Goal: Task Accomplishment & Management: Complete application form

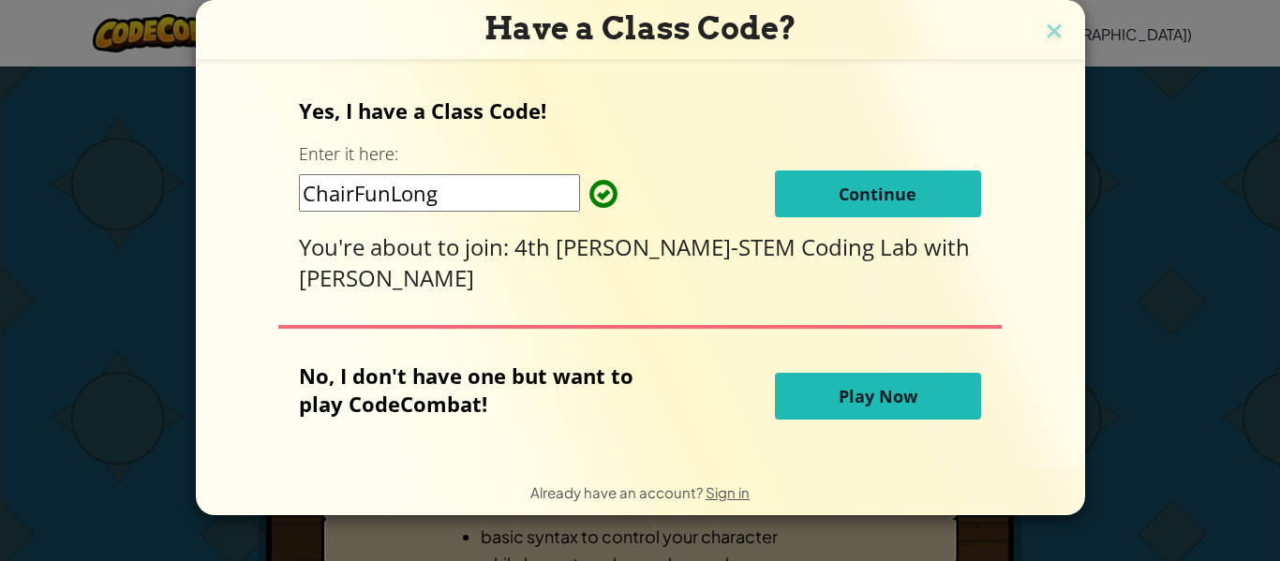
click at [823, 200] on button "Continue" at bounding box center [878, 194] width 206 height 47
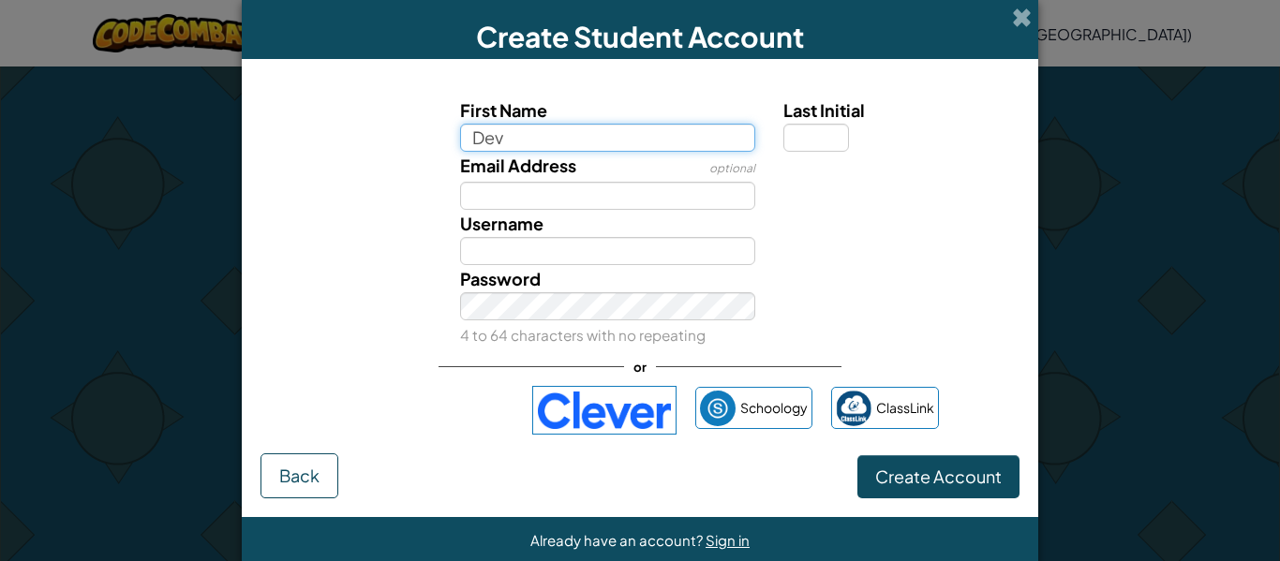
type input "Dev"
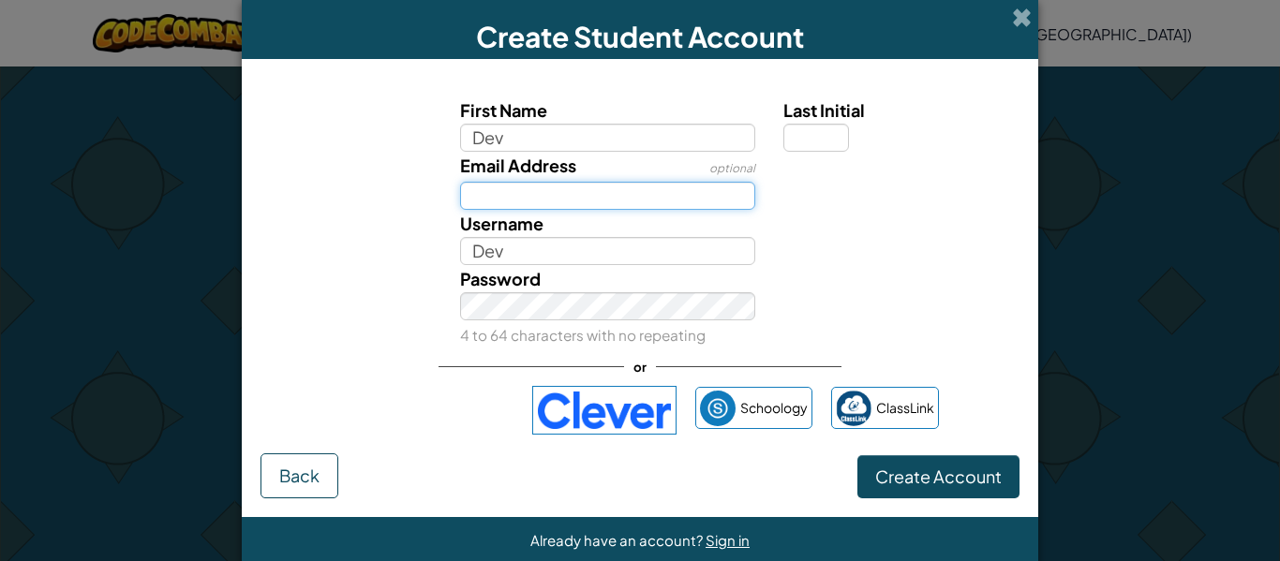
click at [596, 197] on input "Email Address" at bounding box center [608, 196] width 296 height 28
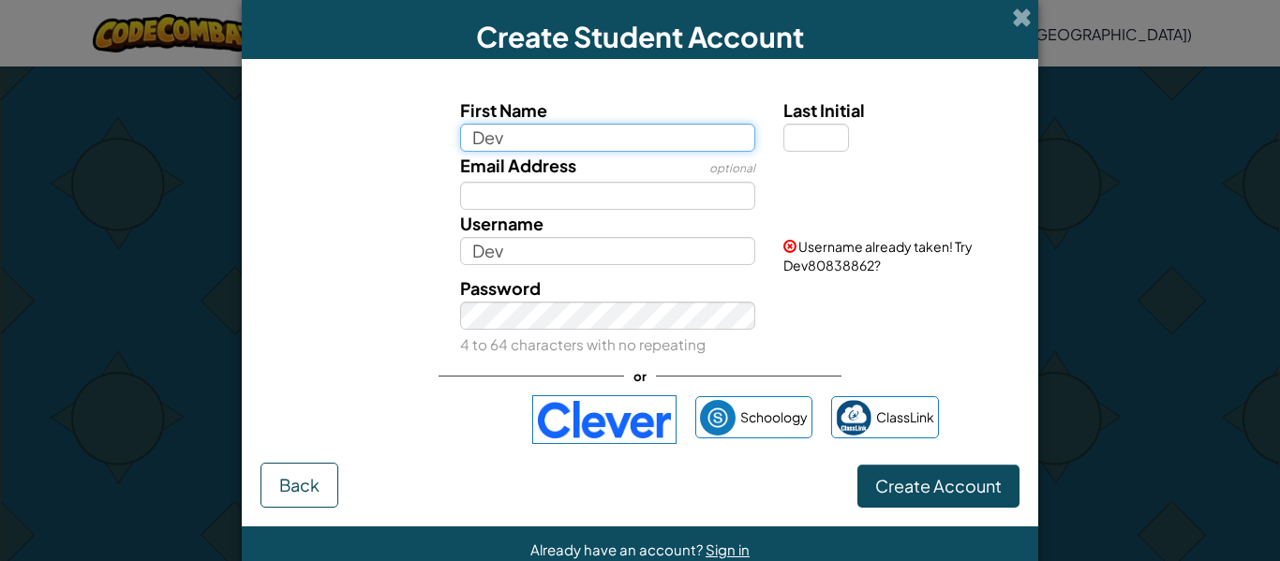
click at [586, 148] on input "Dev" at bounding box center [608, 138] width 296 height 28
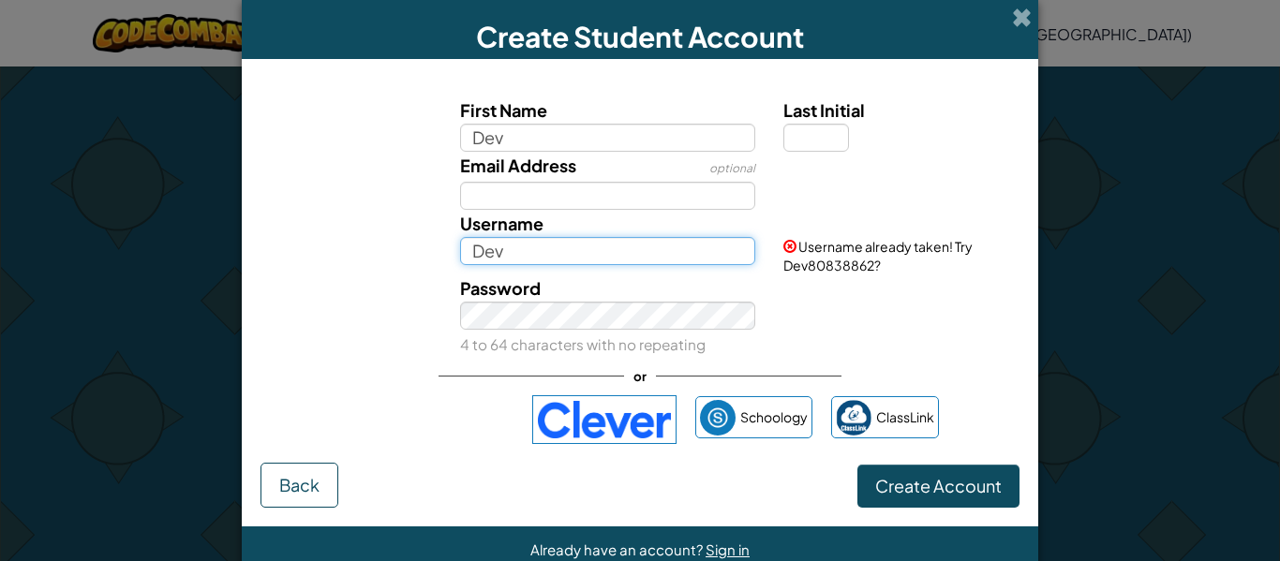
click at [513, 250] on input "Dev" at bounding box center [608, 251] width 296 height 28
type input "D"
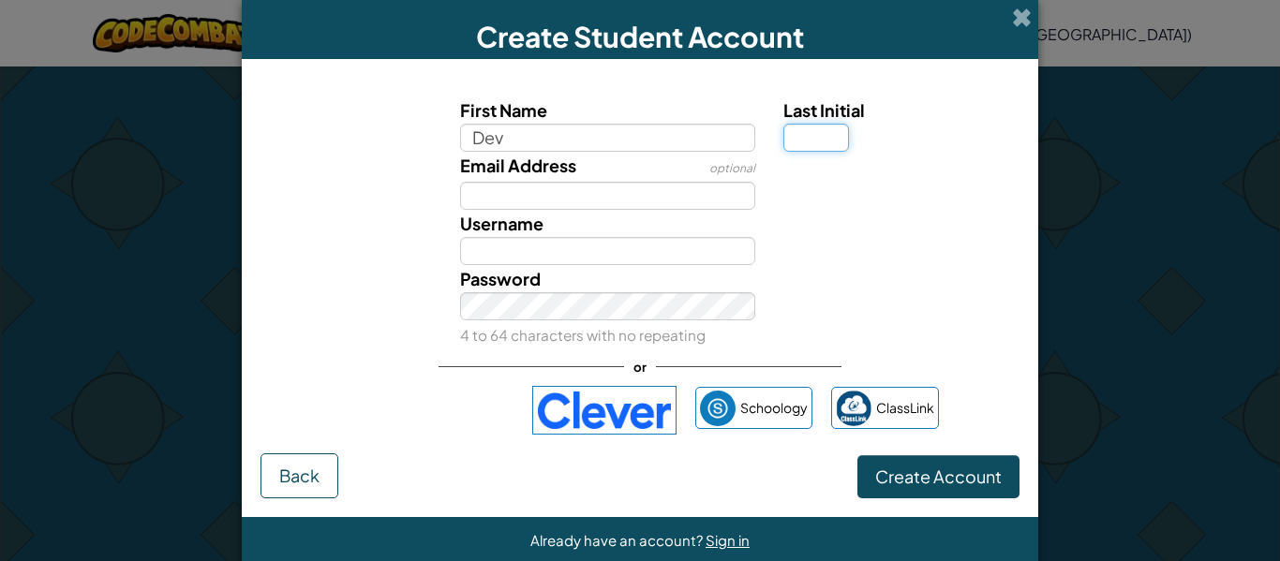
click at [815, 137] on input "Last Initial" at bounding box center [816, 138] width 66 height 28
click at [876, 141] on div "Last Initial" at bounding box center [898, 124] width 231 height 55
click at [821, 137] on input "Last Initial" at bounding box center [816, 138] width 66 height 28
type input "P"
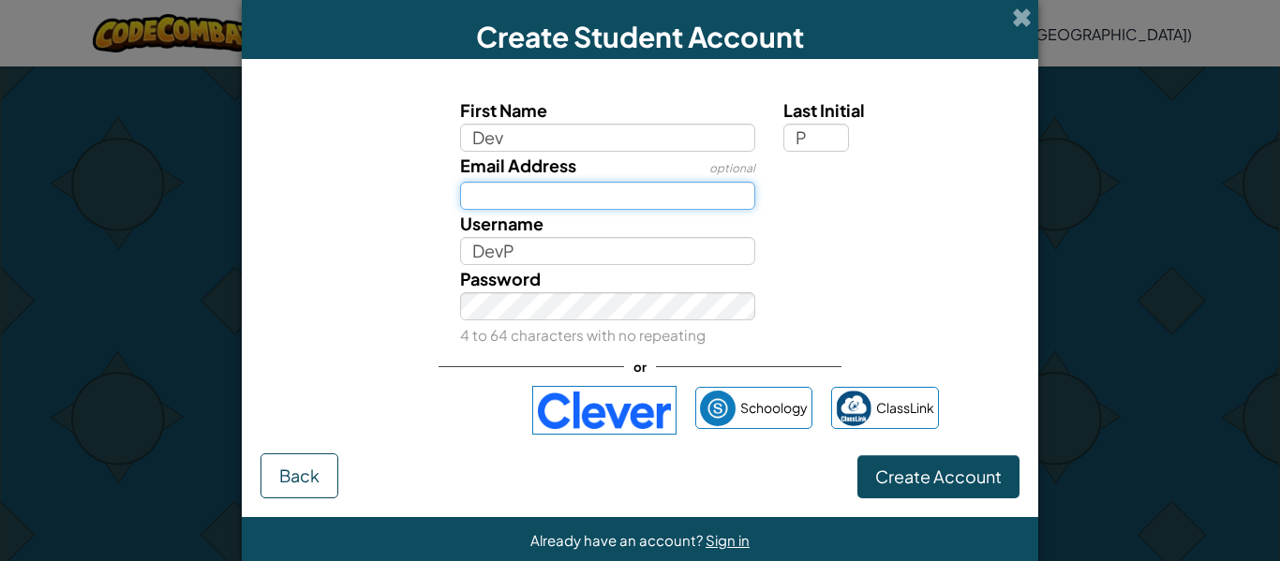
click at [588, 192] on input "Email Address" at bounding box center [608, 196] width 296 height 28
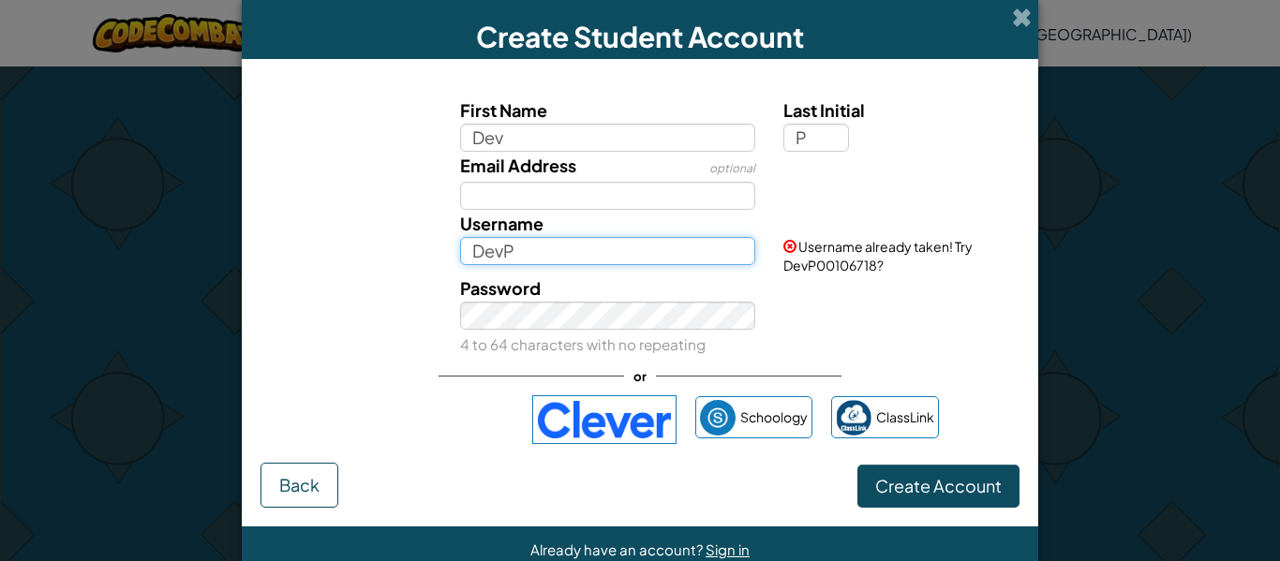
click at [636, 249] on input "DevP" at bounding box center [608, 251] width 296 height 28
click at [1257, 520] on div "Create Student Account First Name Dev Last Initial P Email Address optional Use…" at bounding box center [640, 280] width 1280 height 561
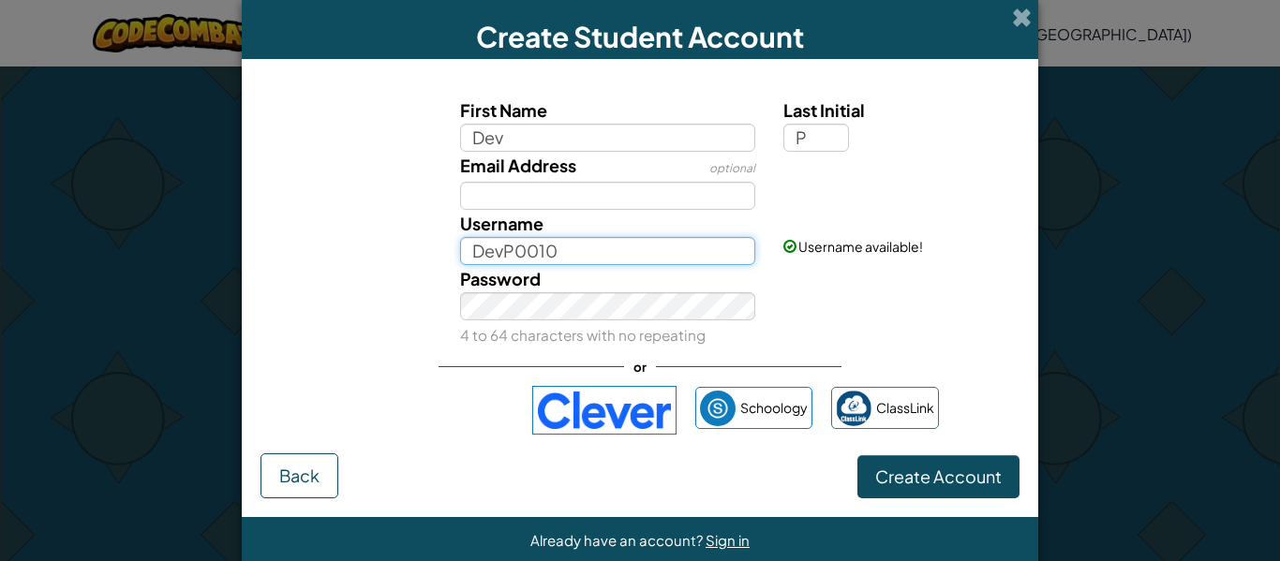
click at [705, 243] on input "DevP0010" at bounding box center [608, 251] width 296 height 28
type input "D"
type input "E"
type input "R"
click at [723, 230] on div "Username RAMMAHDEV" at bounding box center [608, 237] width 324 height 55
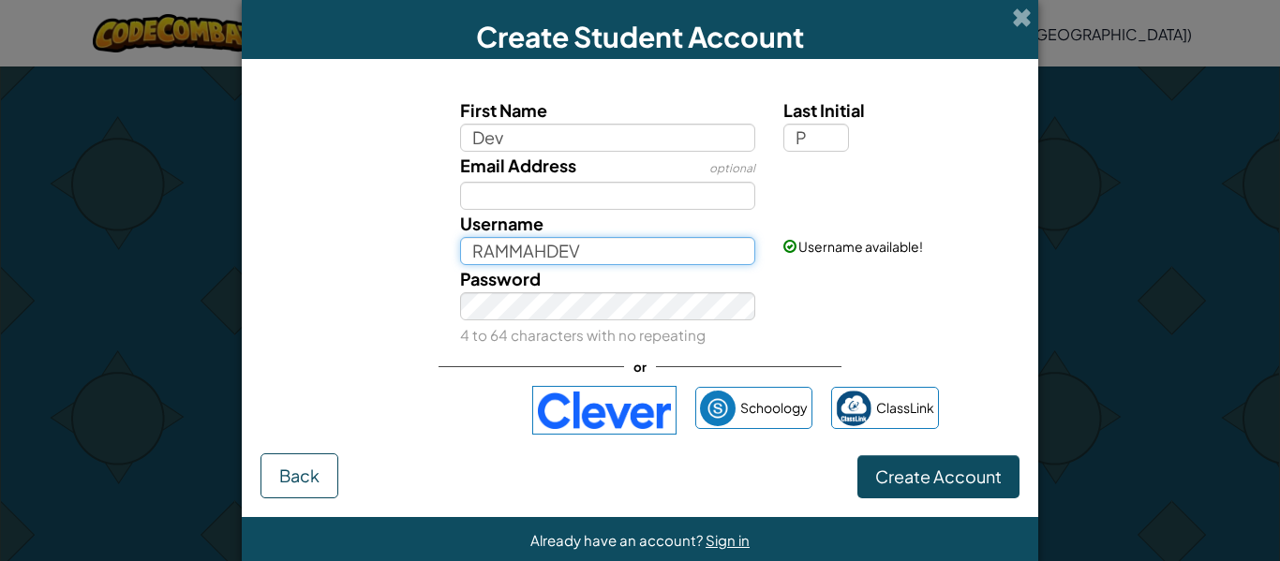
click at [592, 248] on input "RAMMAHDEV" at bounding box center [608, 251] width 296 height 28
click at [588, 252] on input "RAMMAHDEV" at bounding box center [608, 251] width 296 height 28
click at [542, 258] on input "RAMMAHDEV" at bounding box center [608, 251] width 296 height 28
click at [513, 254] on input "DEV" at bounding box center [608, 251] width 296 height 28
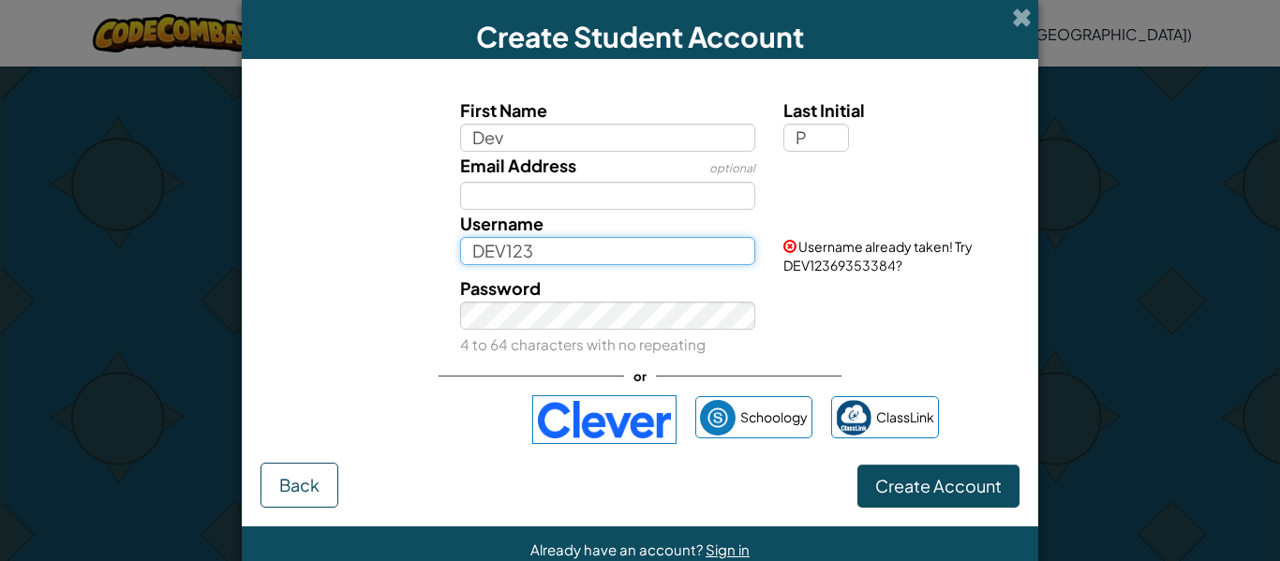
click at [539, 251] on input "DEV123" at bounding box center [608, 251] width 296 height 28
type input "D"
type input "R"
type input "VISHNUDEV"
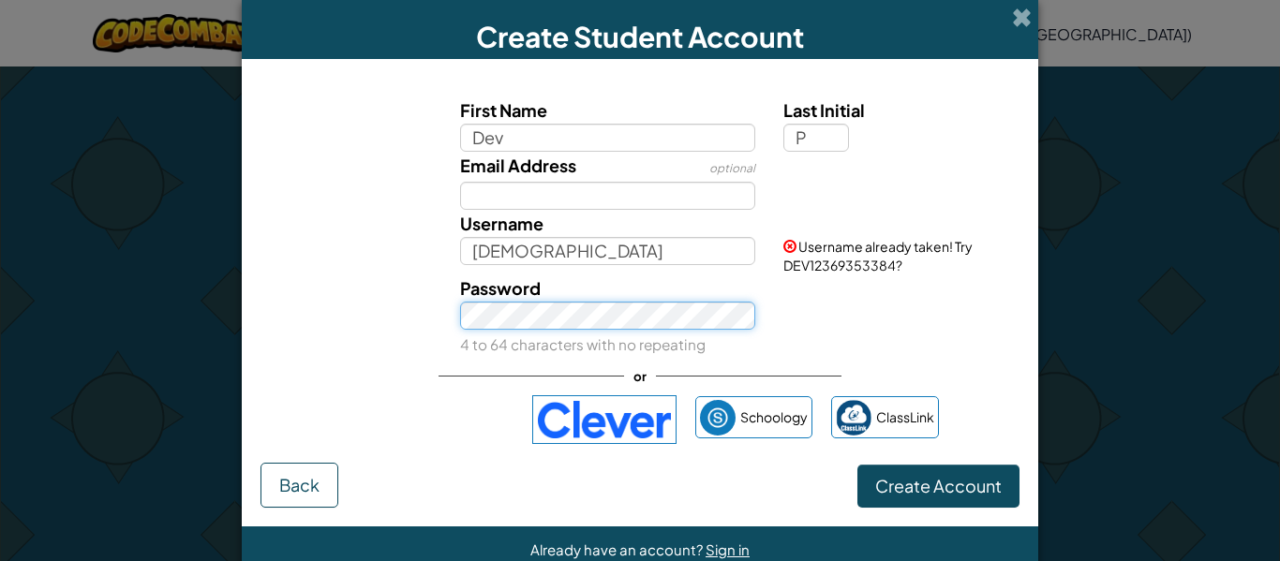
click at [695, 321] on div "Password 4 to 64 characters with no repeating" at bounding box center [608, 316] width 324 height 83
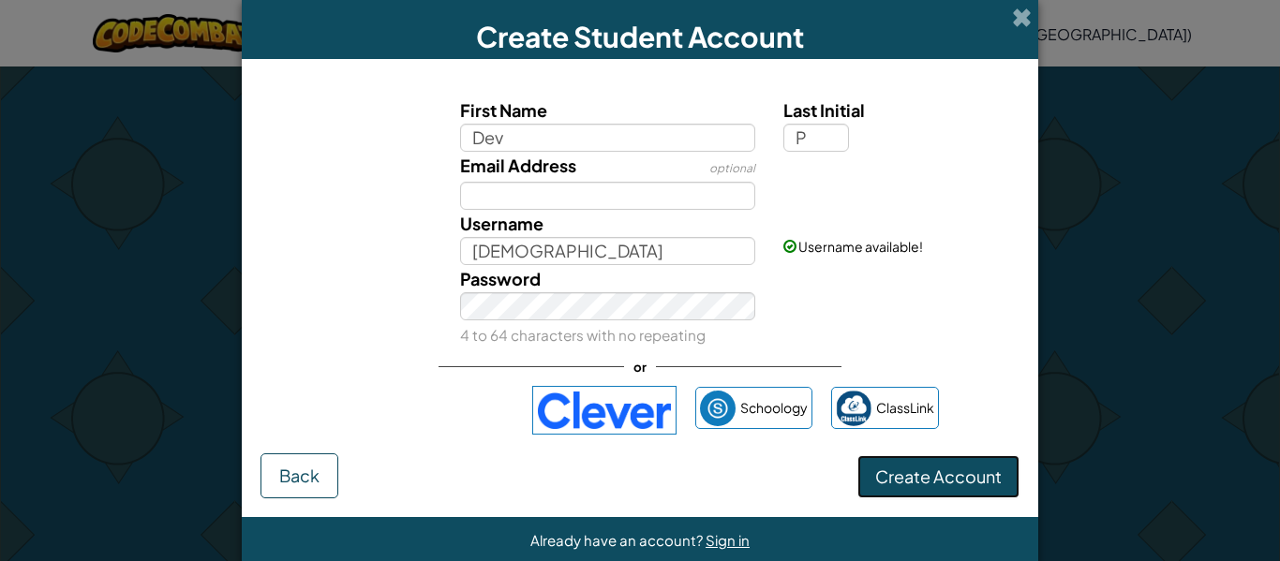
click at [943, 490] on button "Create Account" at bounding box center [938, 476] width 162 height 43
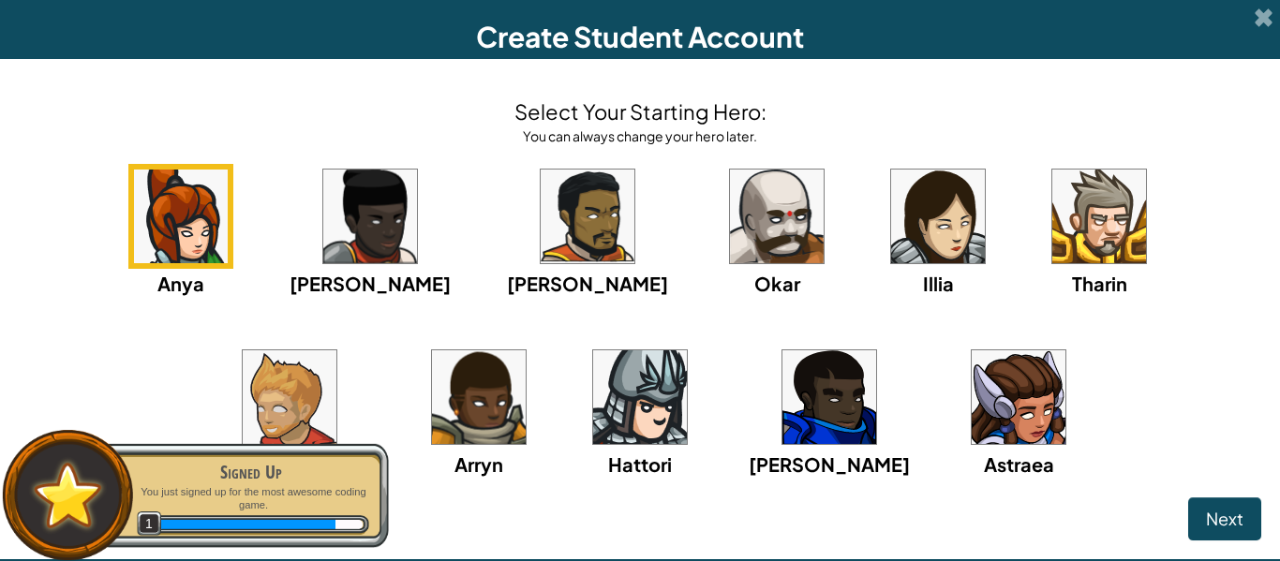
click at [730, 252] on img at bounding box center [777, 217] width 94 height 94
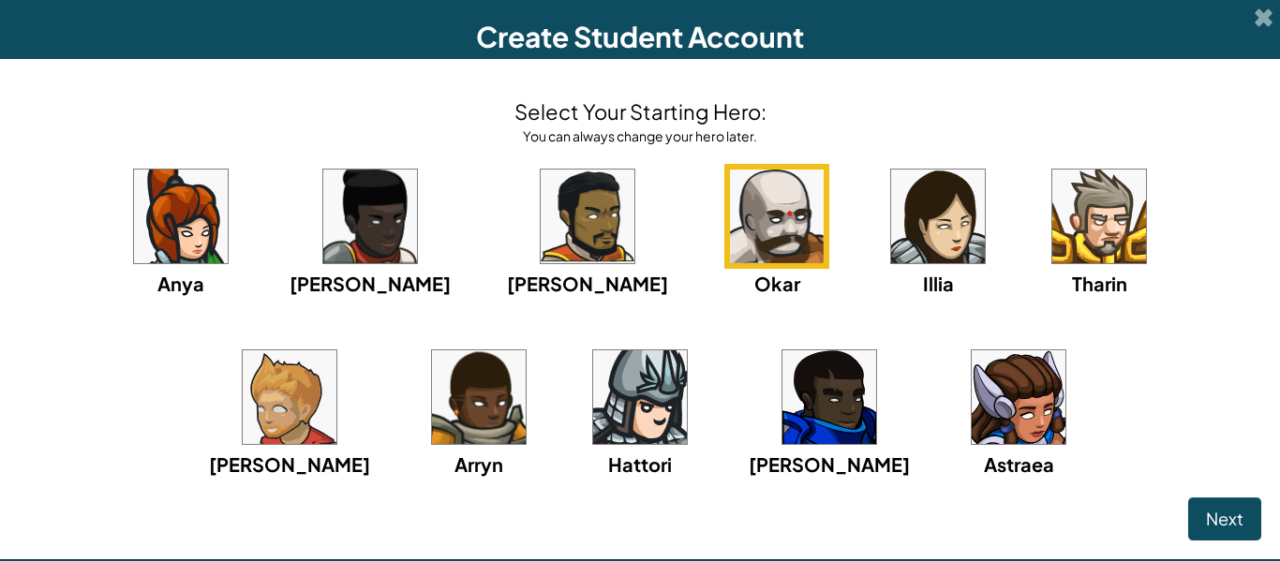
click at [370, 345] on div "[PERSON_NAME]" at bounding box center [289, 412] width 161 height 134
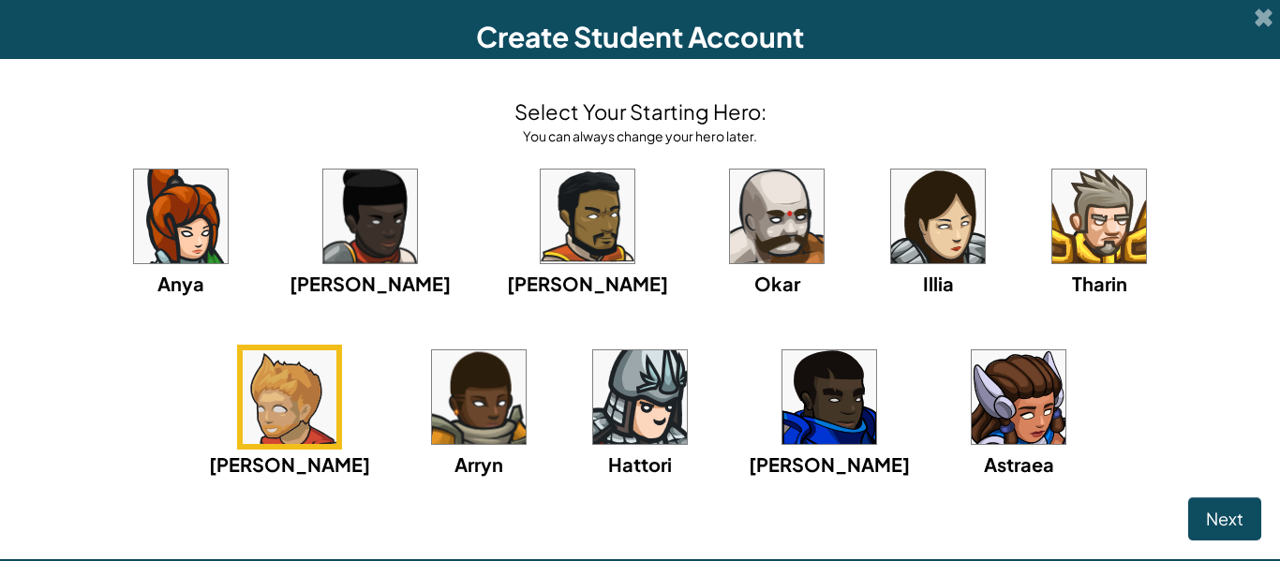
click at [730, 231] on img at bounding box center [777, 217] width 94 height 94
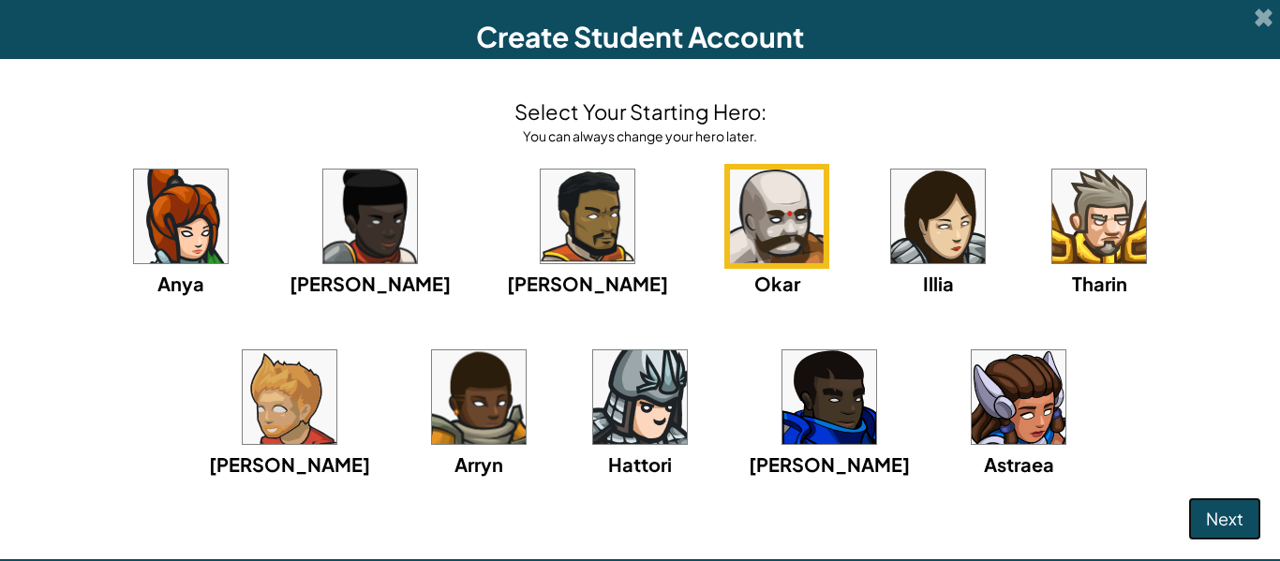
click at [1219, 518] on span "Next" at bounding box center [1224, 519] width 37 height 22
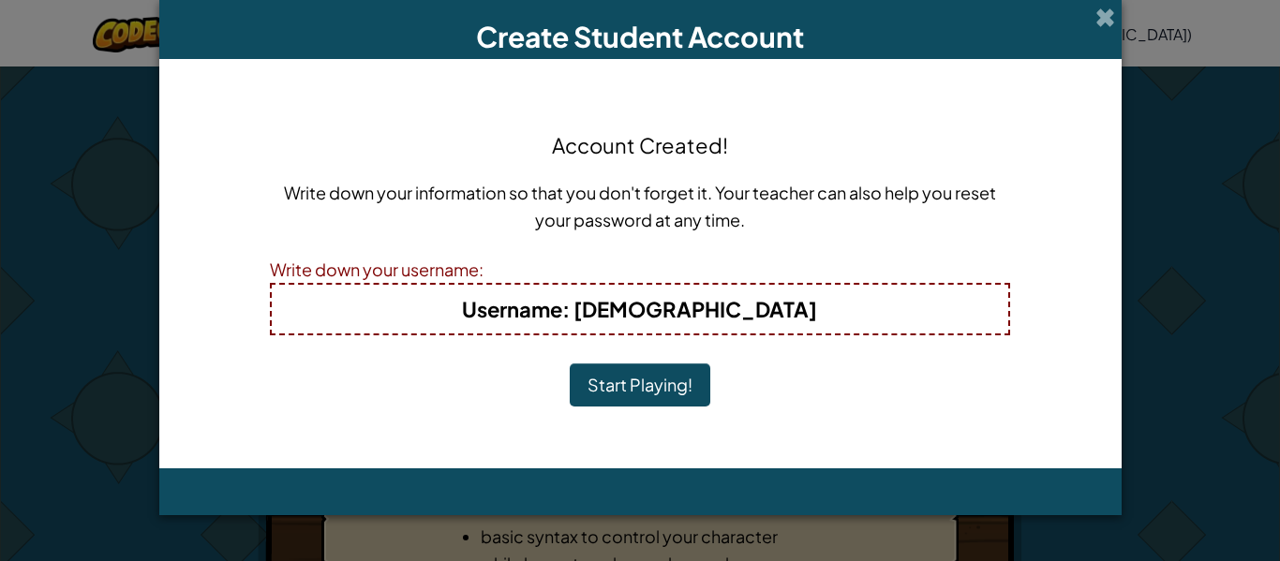
click at [649, 388] on button "Start Playing!" at bounding box center [640, 385] width 141 height 43
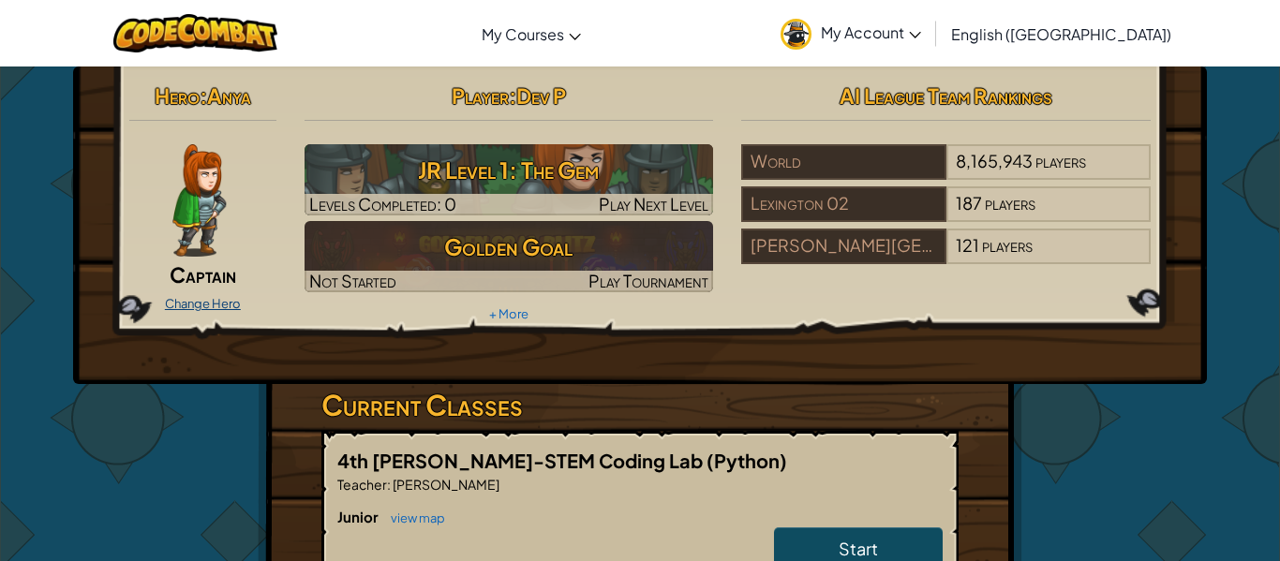
click at [218, 298] on link "Change Hero" at bounding box center [203, 303] width 76 height 15
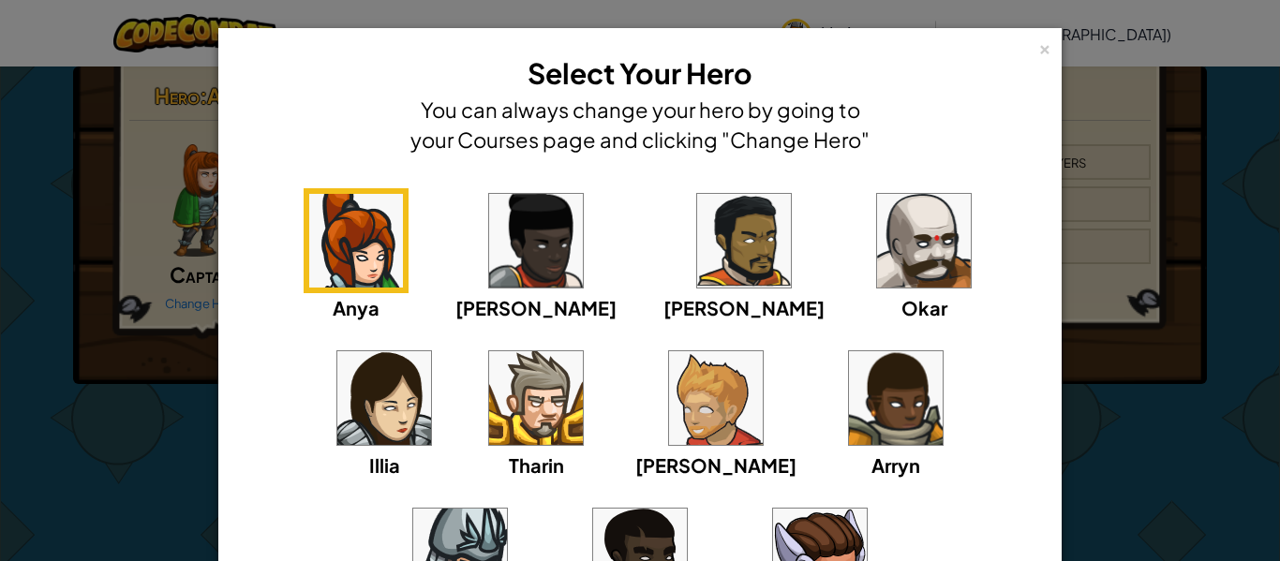
click at [877, 262] on img at bounding box center [924, 241] width 94 height 94
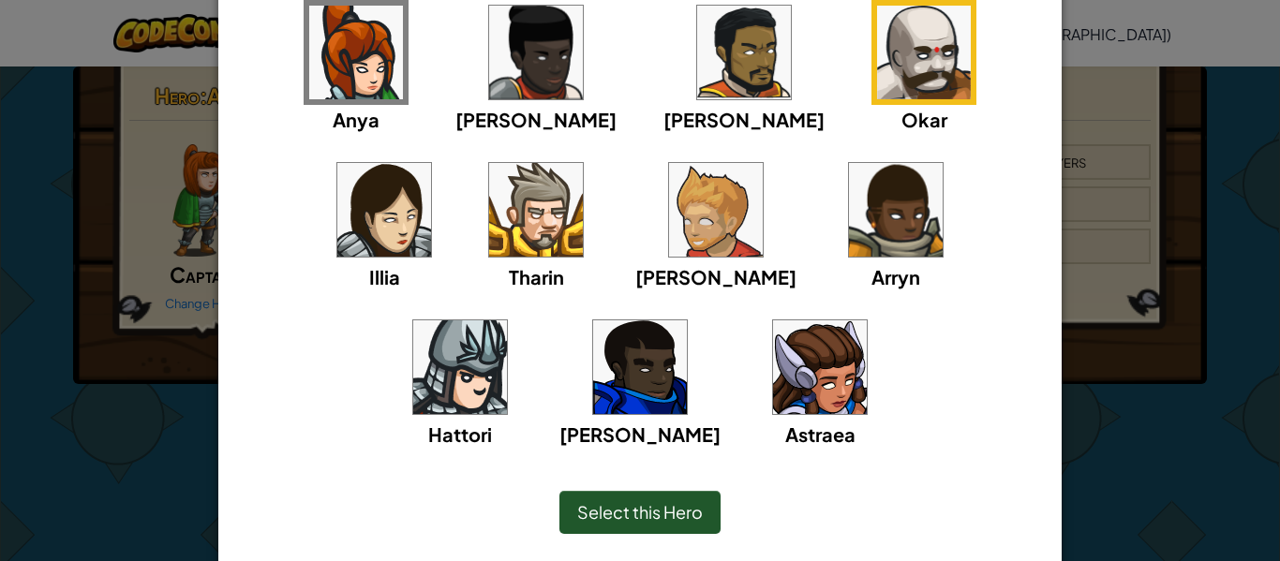
scroll to position [246, 0]
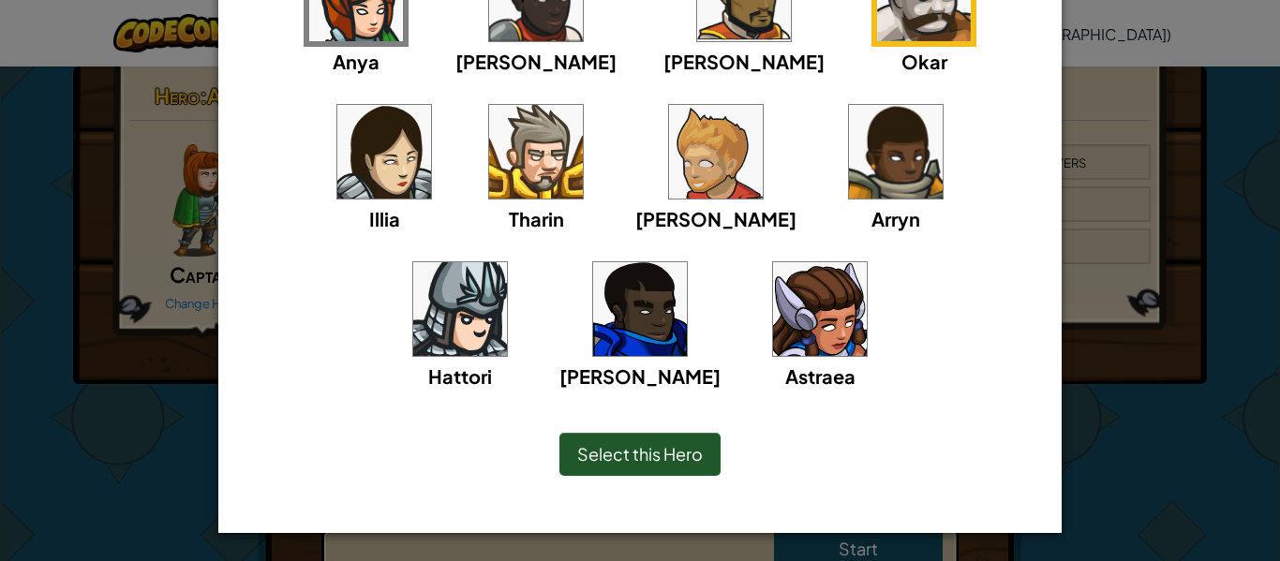
click at [651, 450] on span "Select this Hero" at bounding box center [640, 454] width 126 height 22
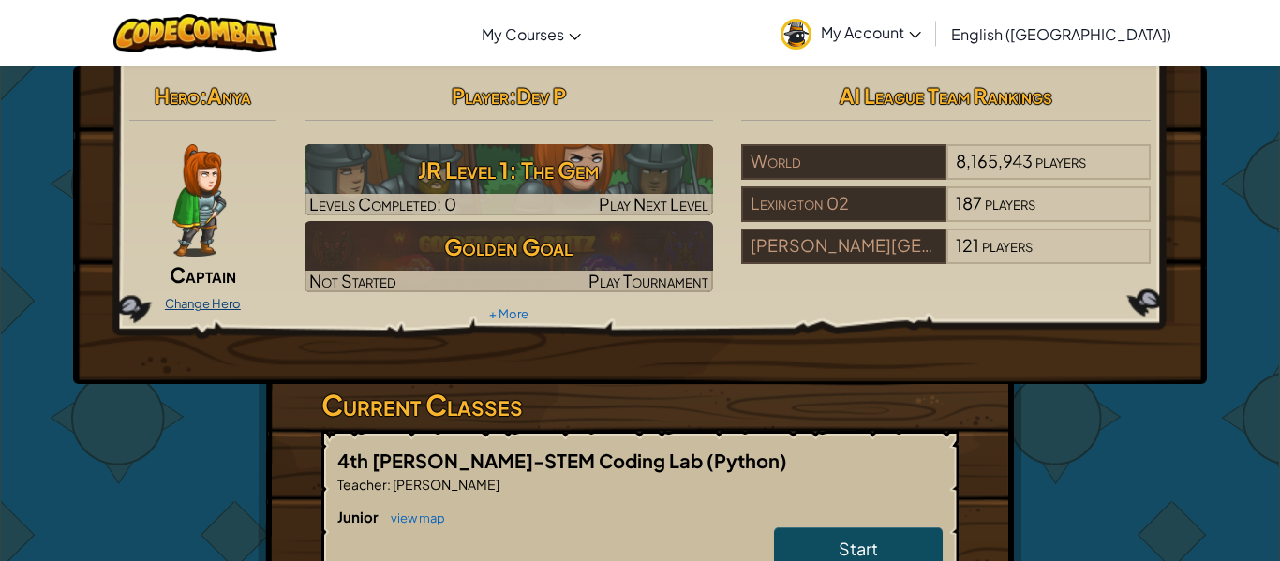
click at [219, 300] on link "Change Hero" at bounding box center [203, 303] width 76 height 15
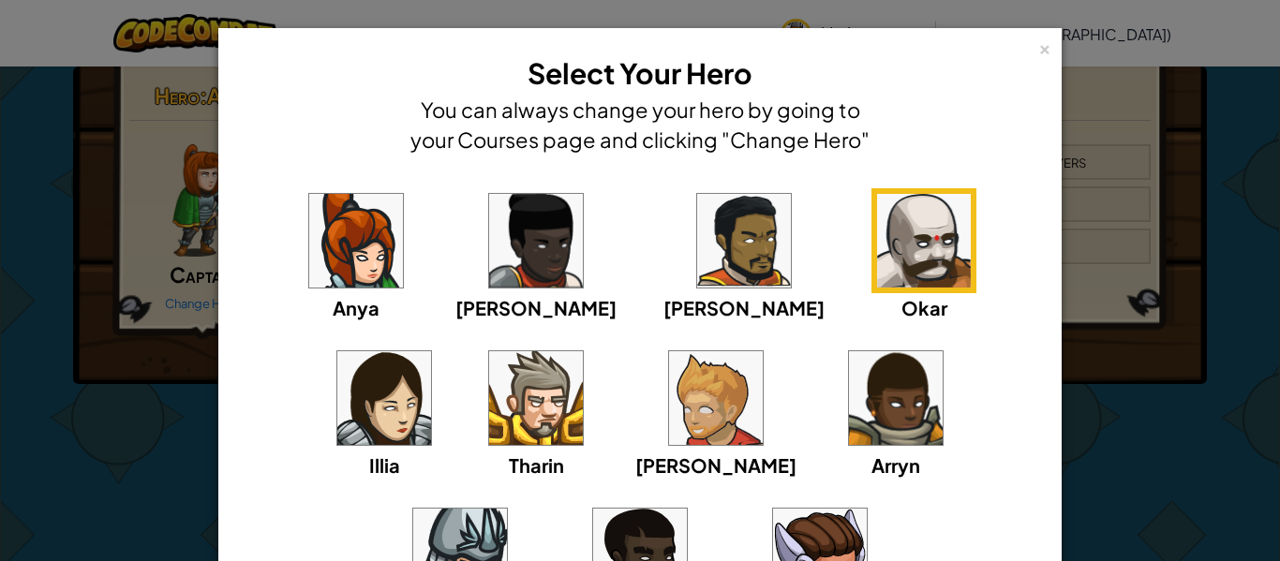
click at [877, 213] on img at bounding box center [924, 241] width 94 height 94
click at [877, 256] on img at bounding box center [924, 241] width 94 height 94
click at [877, 241] on img at bounding box center [924, 241] width 94 height 94
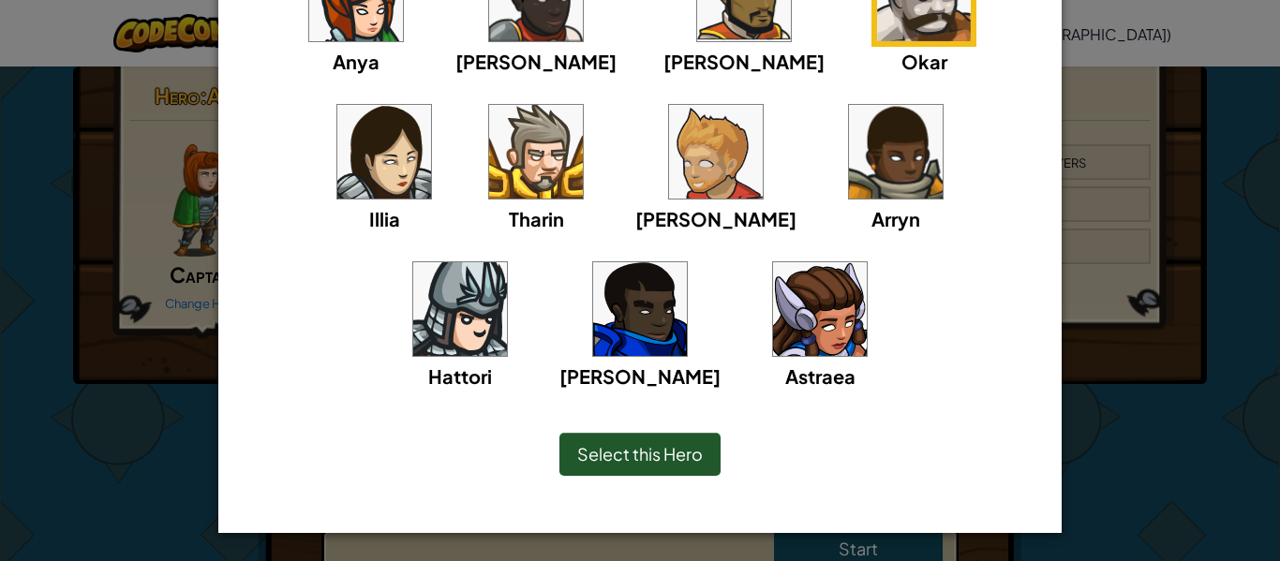
click at [703, 453] on span "Select this Hero" at bounding box center [640, 454] width 126 height 22
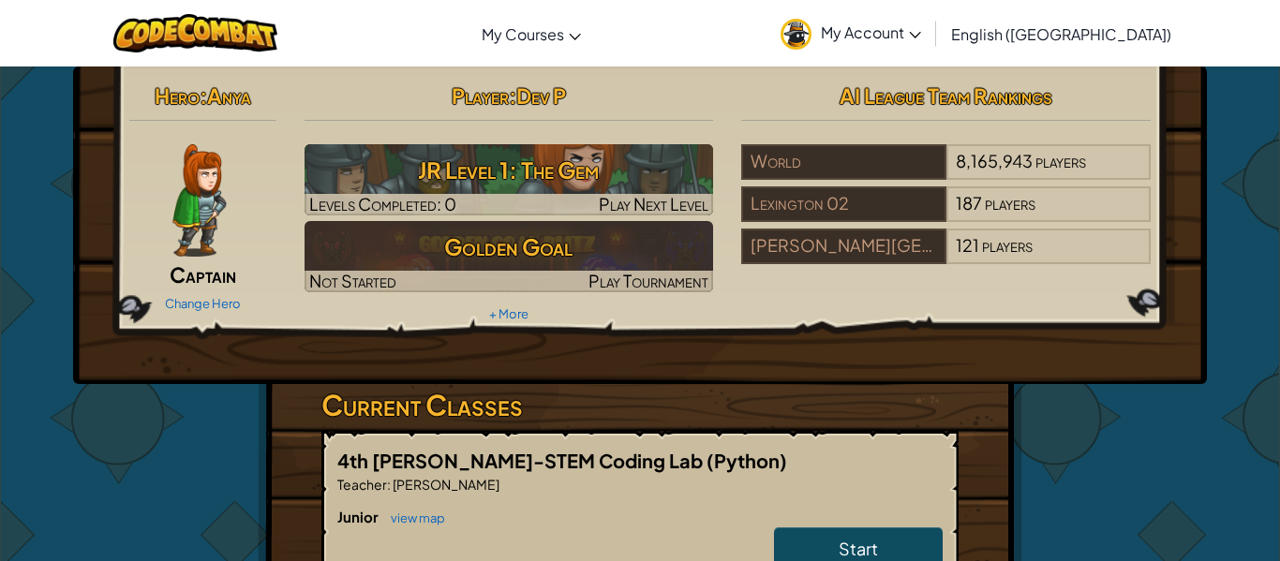
click at [186, 202] on img at bounding box center [198, 200] width 53 height 112
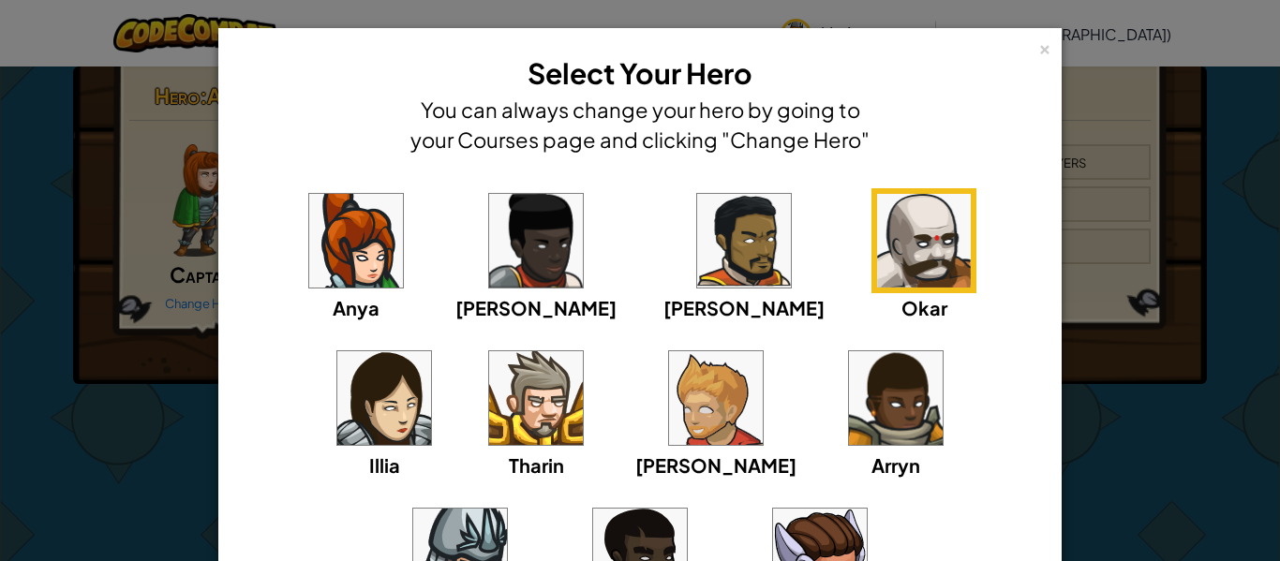
click at [877, 263] on img at bounding box center [924, 241] width 94 height 94
click at [1130, 274] on div "× Select Your Hero You can always change your hero by going to your Courses pag…" at bounding box center [640, 280] width 1280 height 561
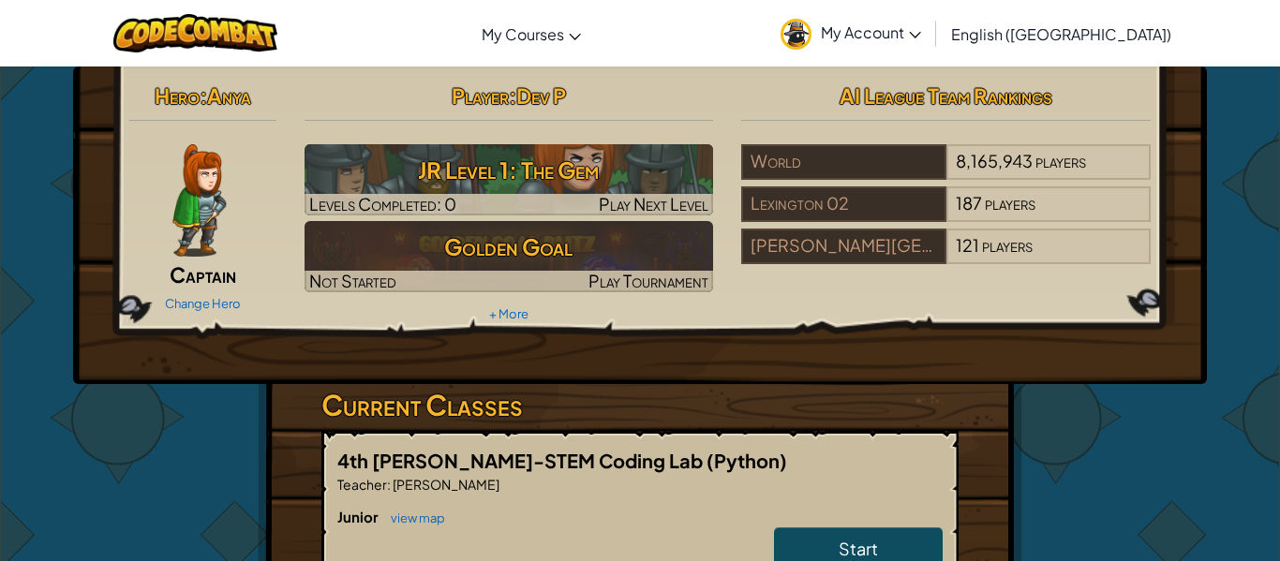
click at [811, 34] on img at bounding box center [796, 34] width 31 height 31
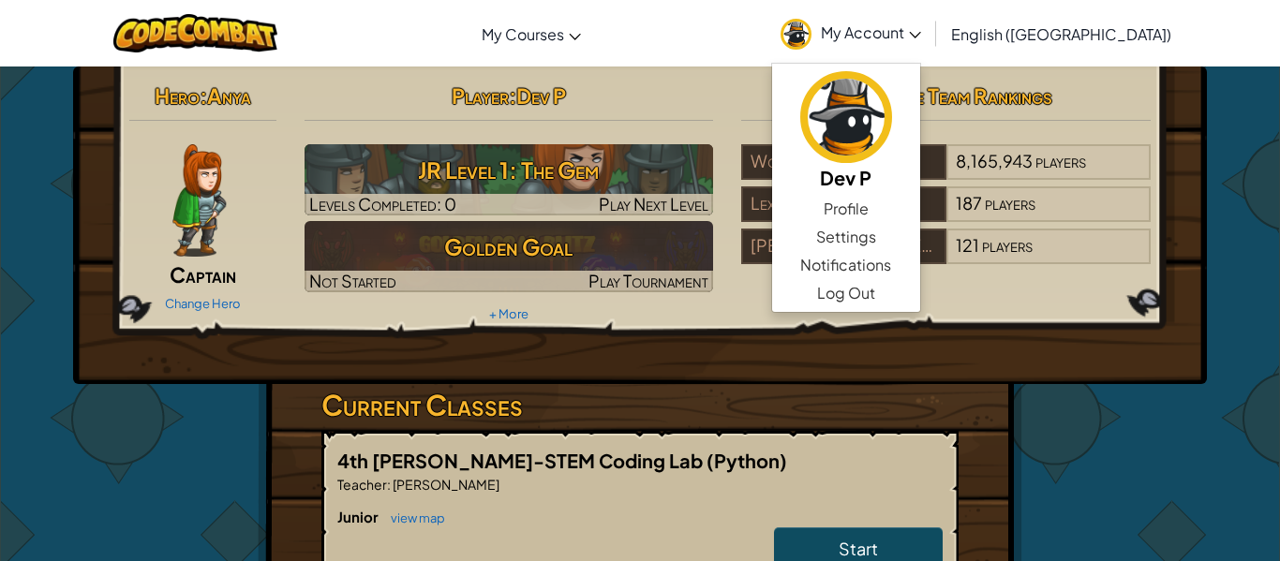
click at [1139, 438] on div "Hero : Anya Captain Change Hero Player : [PERSON_NAME] Level 1: The Gem Levels …" at bounding box center [640, 551] width 1096 height 968
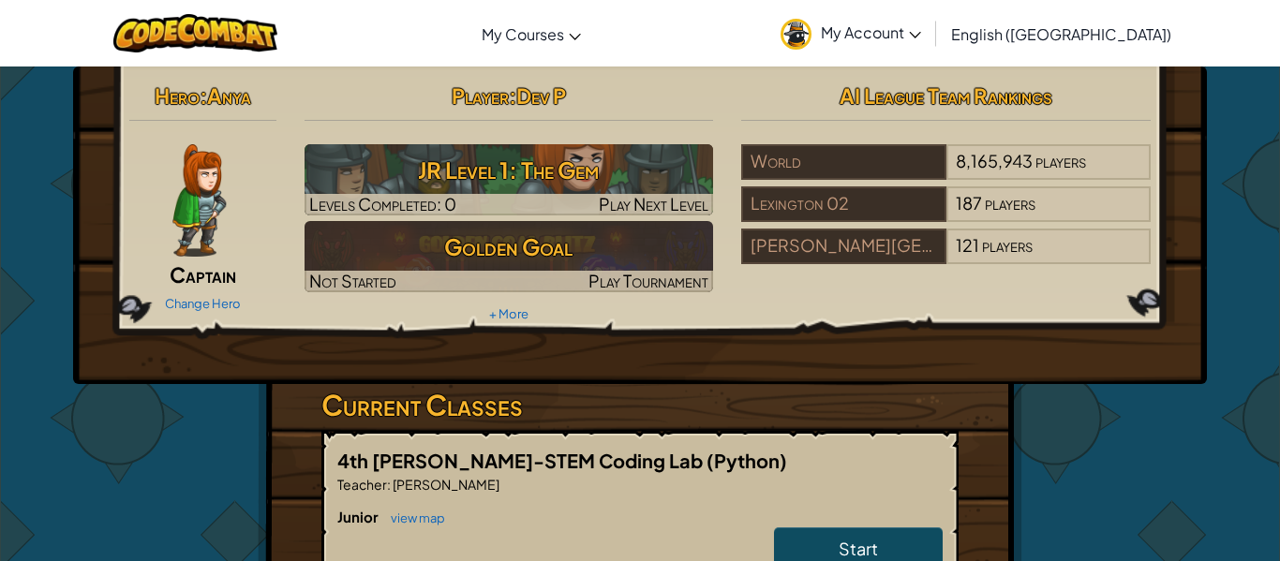
click at [171, 220] on div at bounding box center [199, 200] width 140 height 112
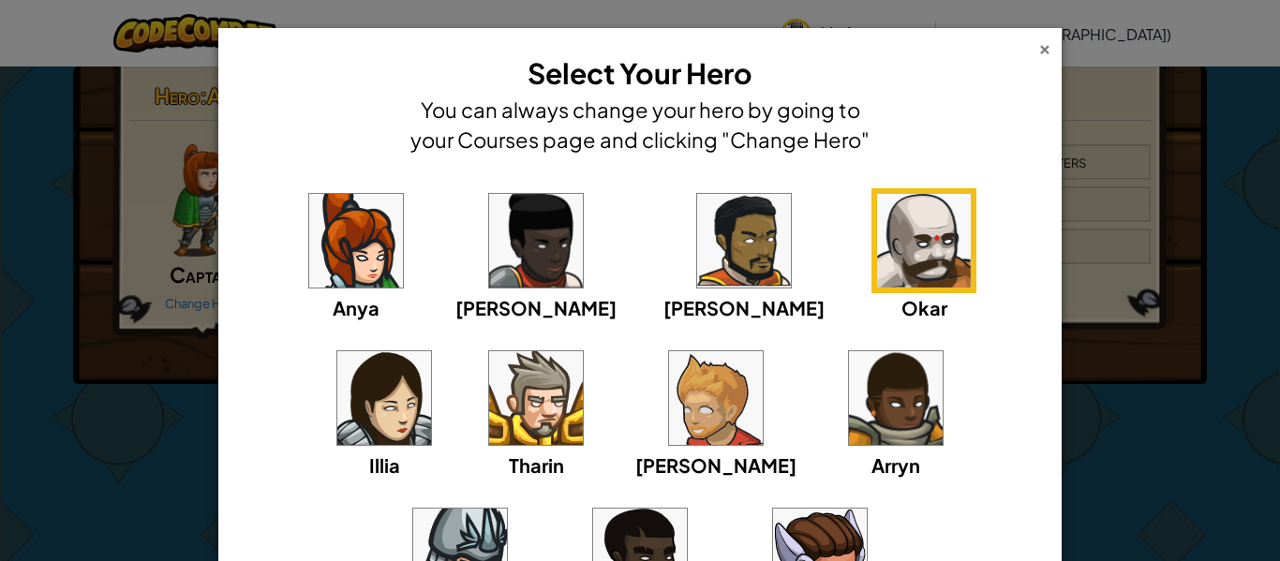
click at [1049, 54] on div "×" at bounding box center [1044, 47] width 13 height 20
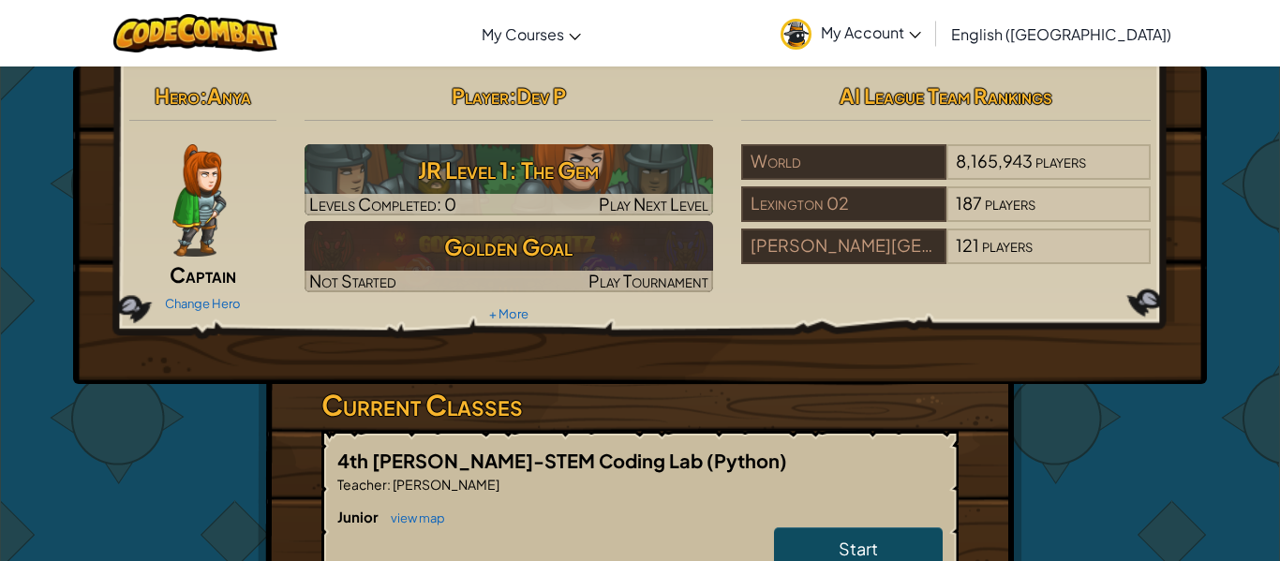
click at [930, 48] on link "My Account" at bounding box center [850, 33] width 159 height 59
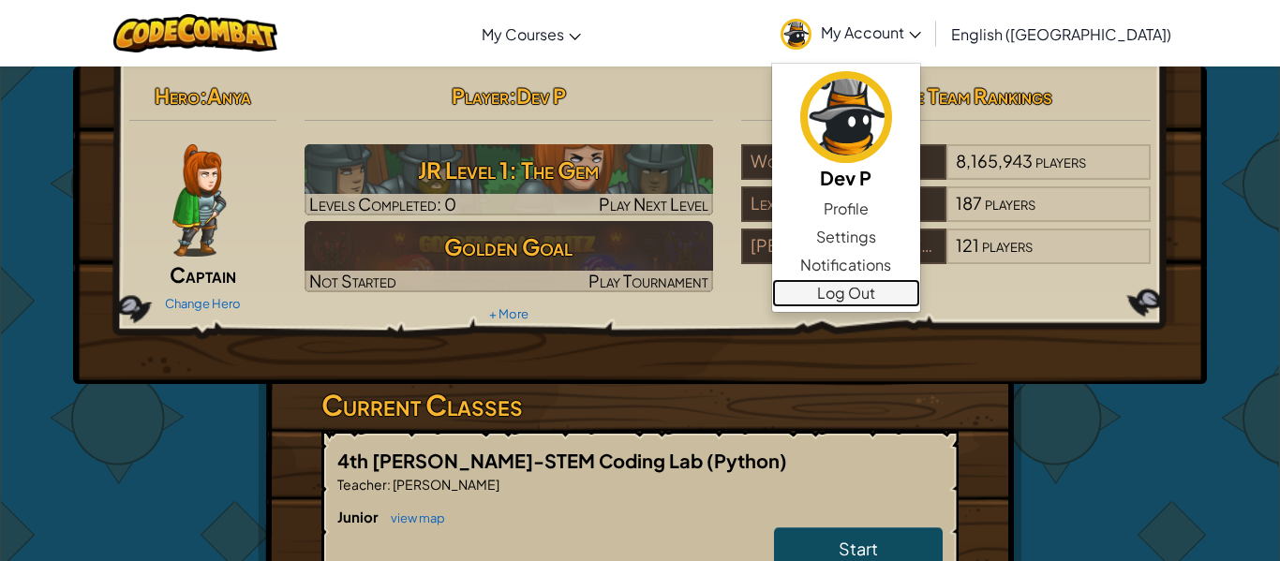
click at [920, 290] on link "Log Out" at bounding box center [846, 293] width 148 height 28
